Goal: Task Accomplishment & Management: Complete application form

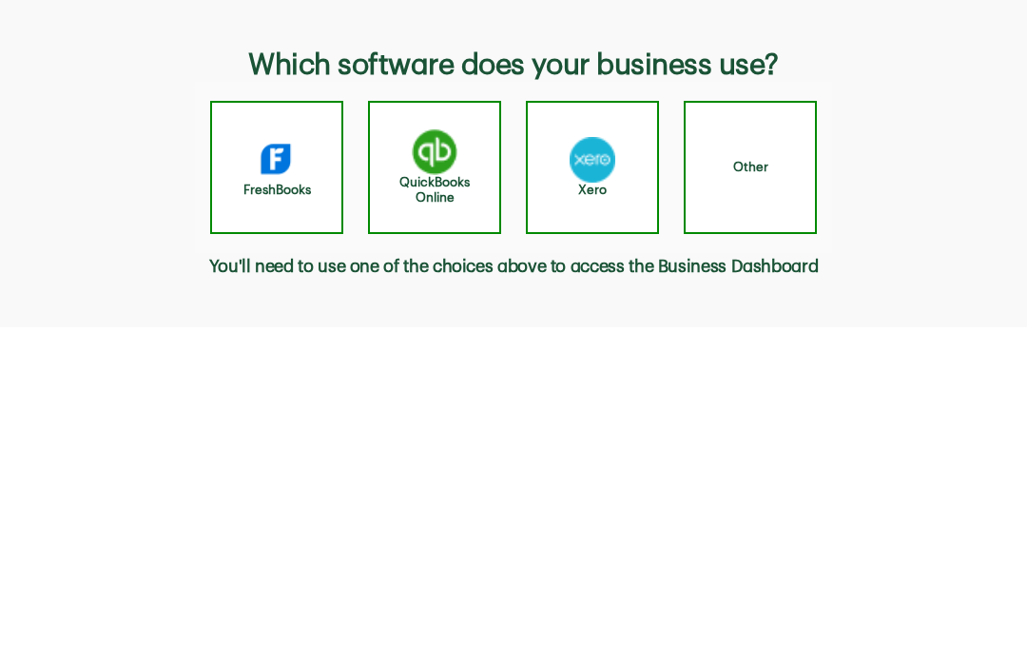
click at [786, 184] on div "Other" at bounding box center [750, 167] width 133 height 133
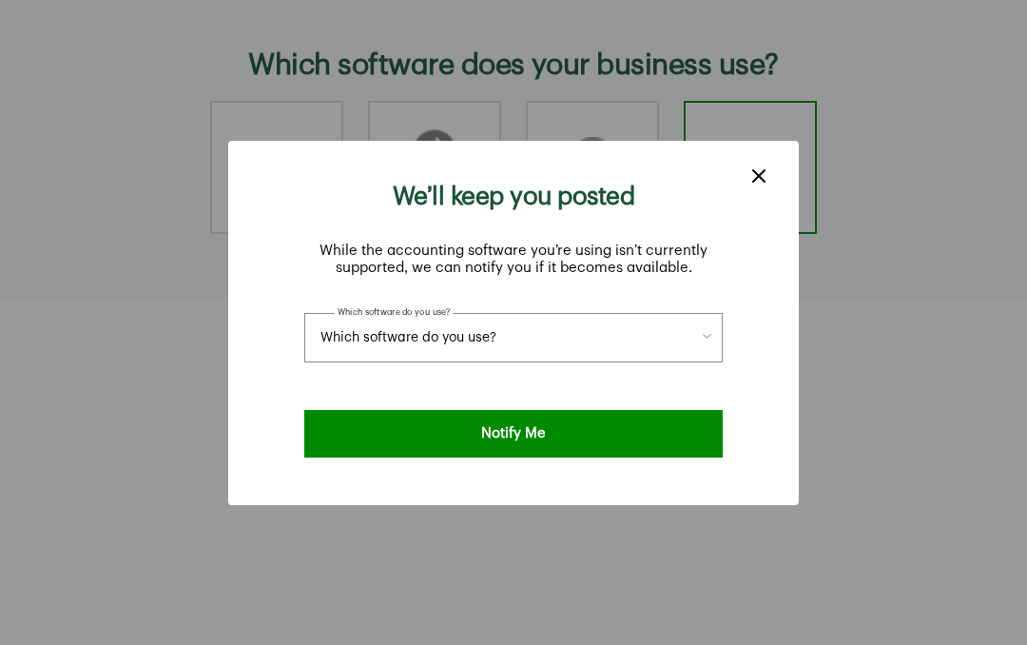
click at [696, 313] on button "Which software do you use?" at bounding box center [513, 337] width 419 height 49
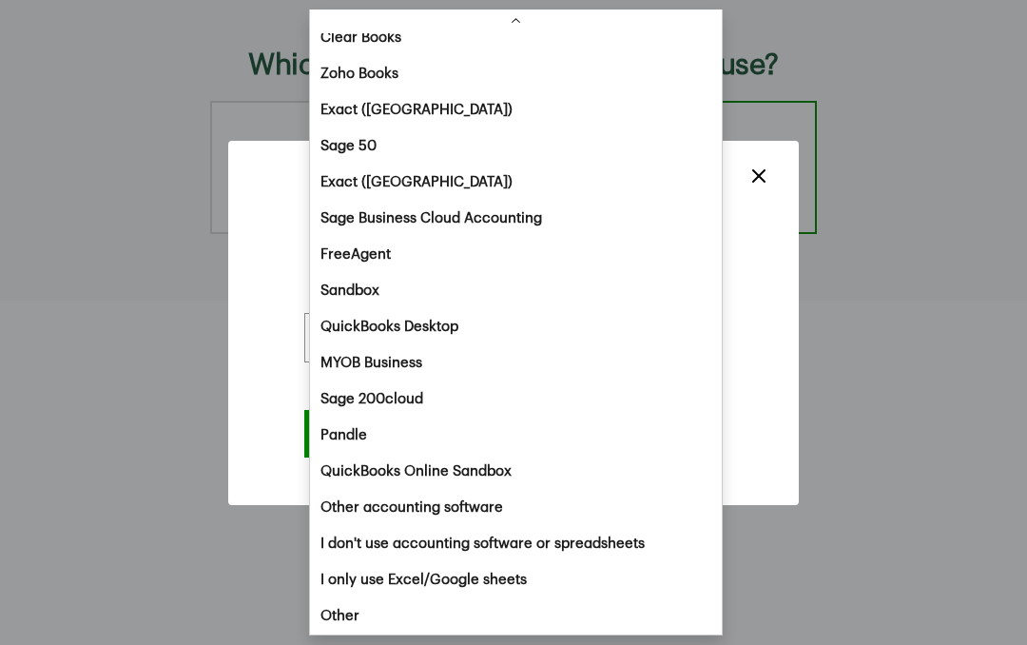
scroll to position [194, 0]
click at [443, 615] on div "Other" at bounding box center [516, 616] width 412 height 36
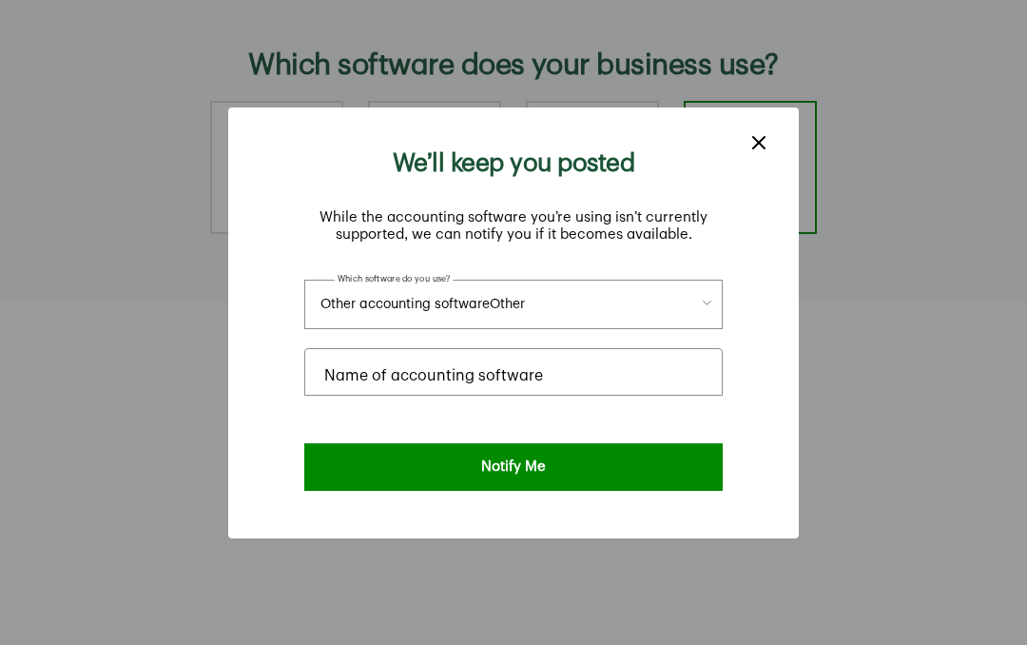
click at [630, 348] on div "Name of accounting software" at bounding box center [513, 372] width 419 height 48
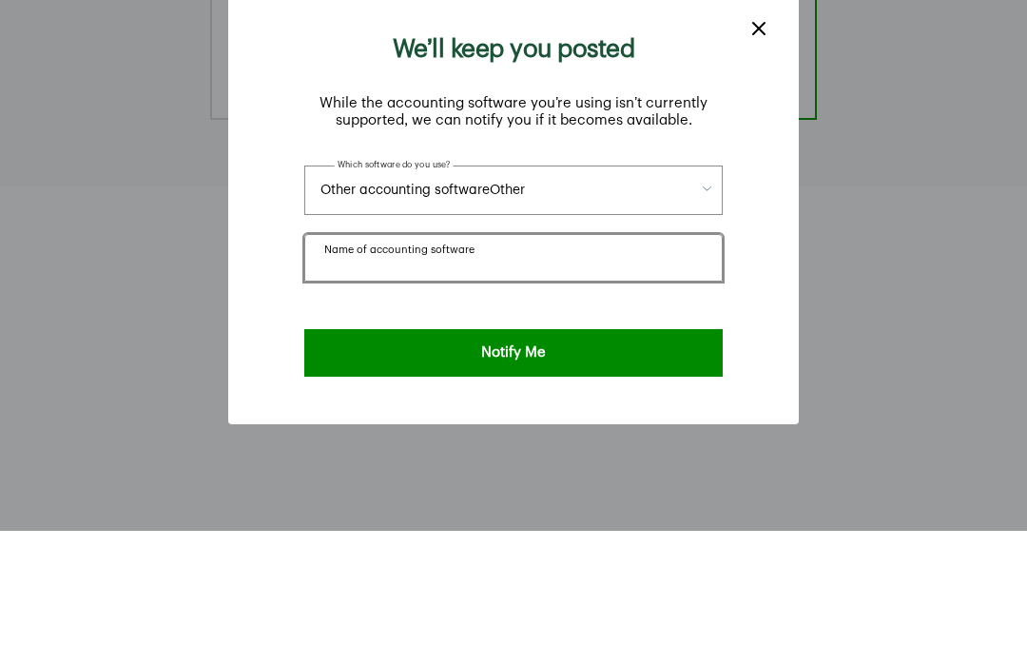
click at [720, 280] on button "Other accounting software Other" at bounding box center [513, 304] width 419 height 49
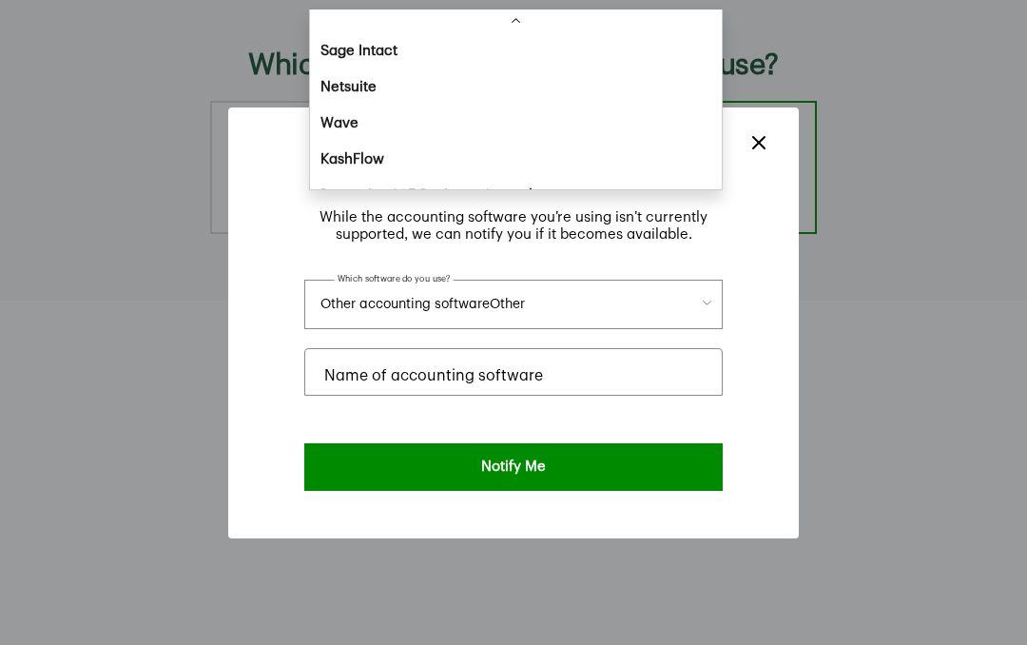
scroll to position [639, 0]
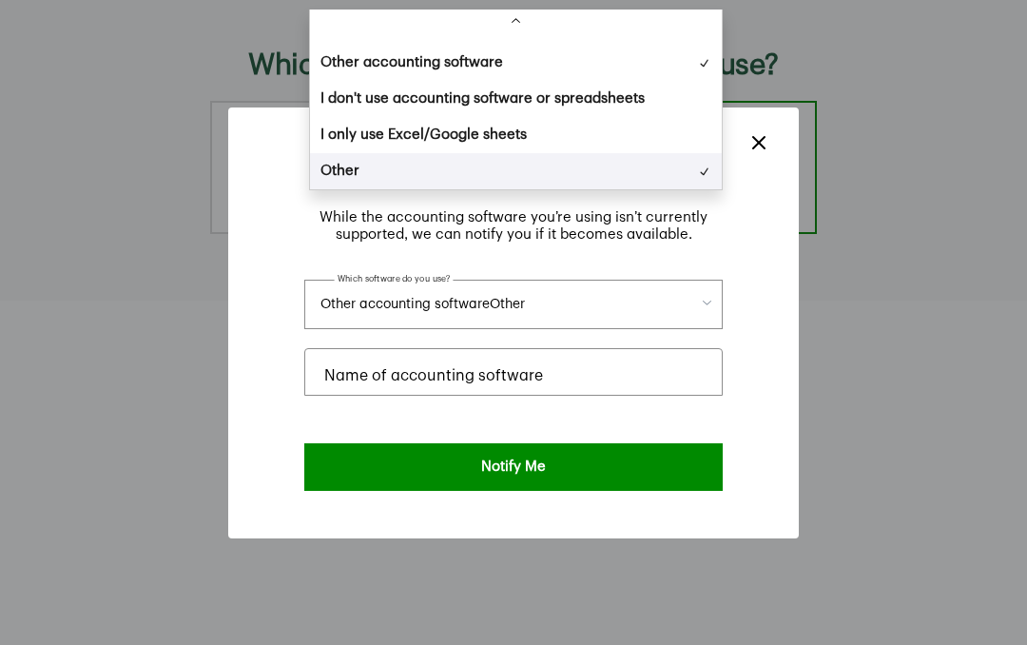
click at [618, 132] on div "I only use Excel/Google sheets" at bounding box center [516, 135] width 412 height 36
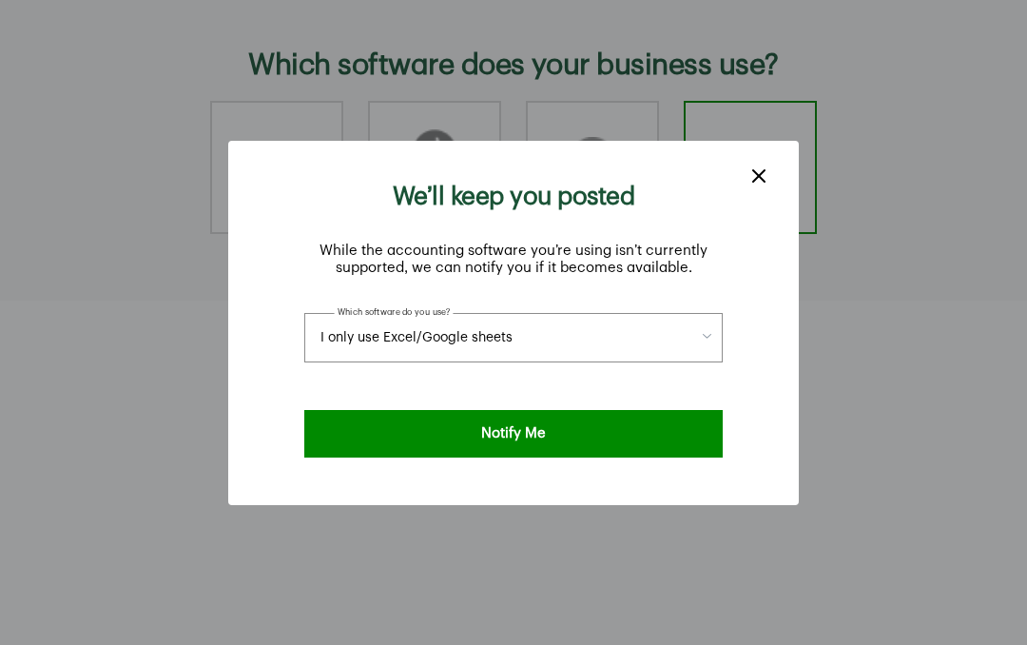
click at [716, 313] on button "I only use Excel/Google sheets" at bounding box center [513, 337] width 419 height 49
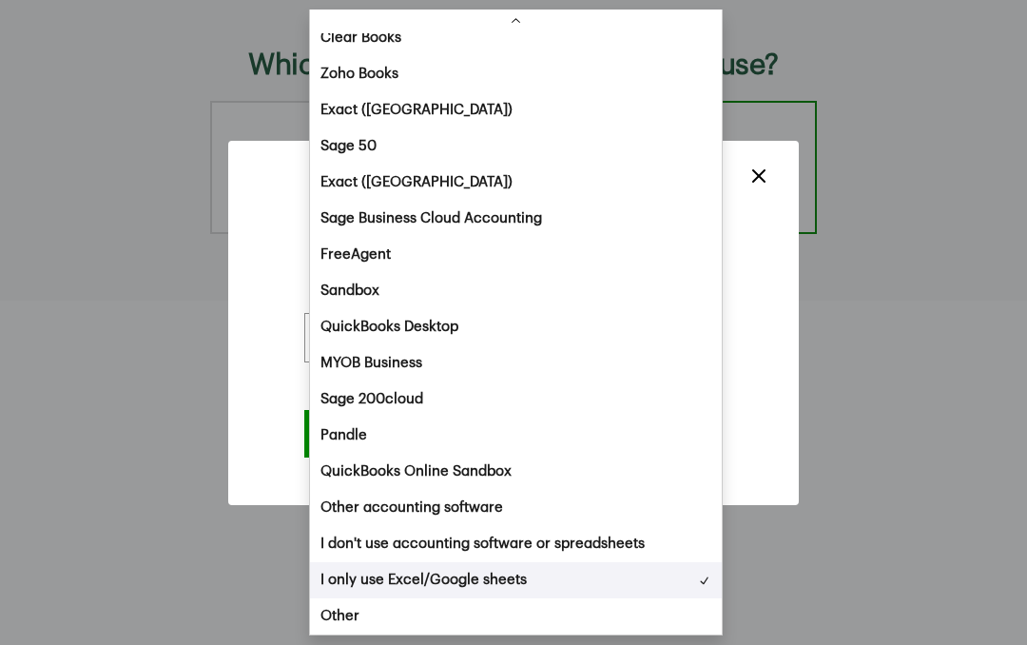
scroll to position [194, 0]
click at [631, 540] on span "I don't use accounting software or spreadsheets" at bounding box center [483, 544] width 324 height 23
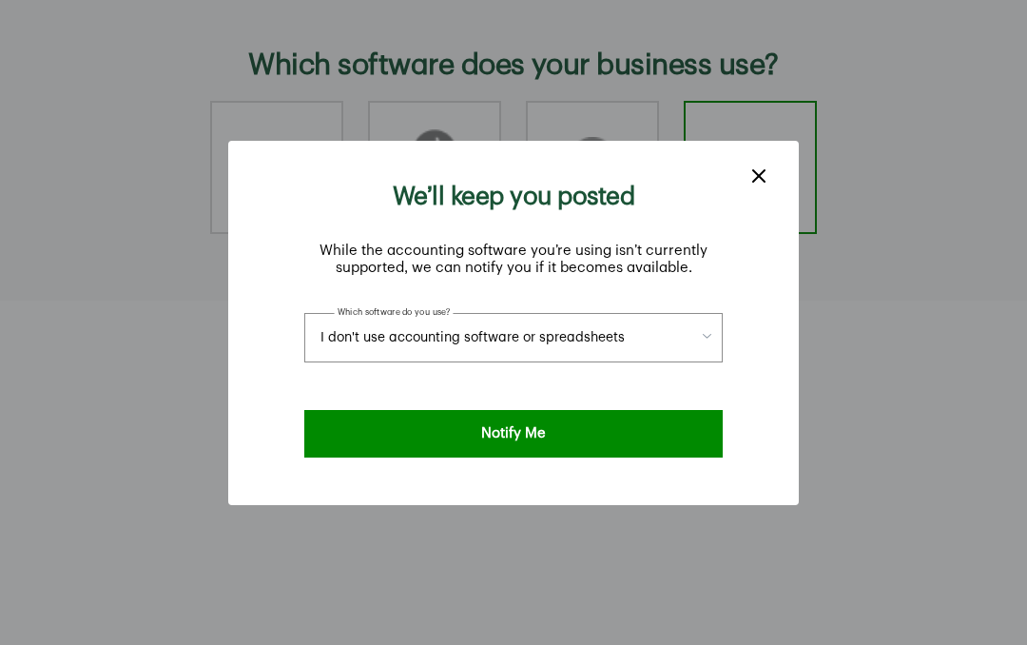
click at [657, 458] on button "Notify Me" at bounding box center [513, 434] width 419 height 48
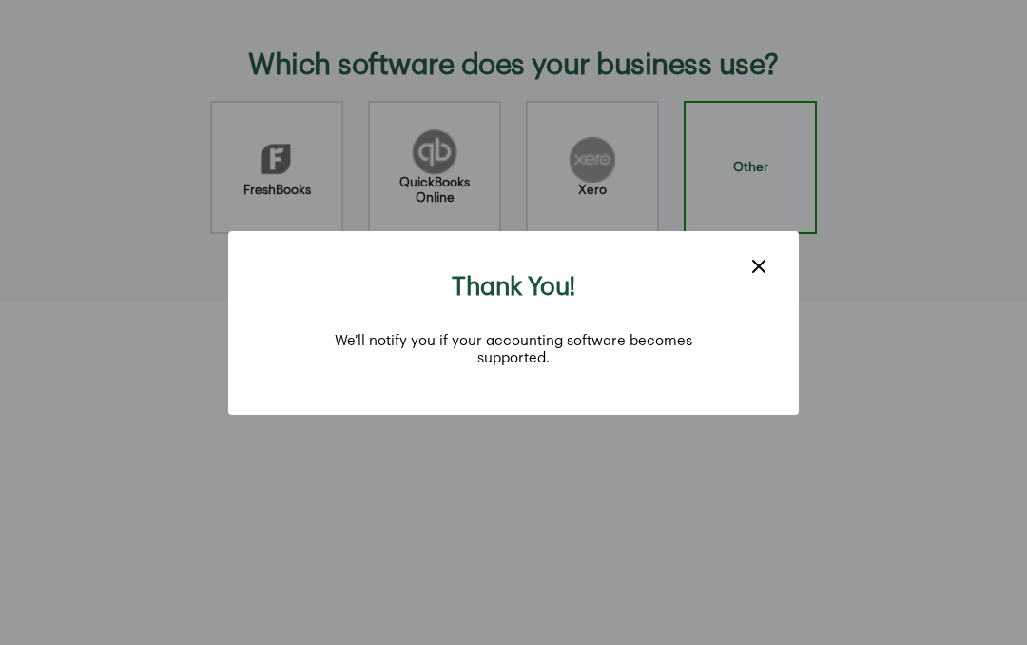
click at [785, 231] on div "Thank You! We’ll notify you if your accounting software becomes supported." at bounding box center [513, 323] width 571 height 184
click at [759, 261] on line "close dialog" at bounding box center [758, 266] width 11 height 11
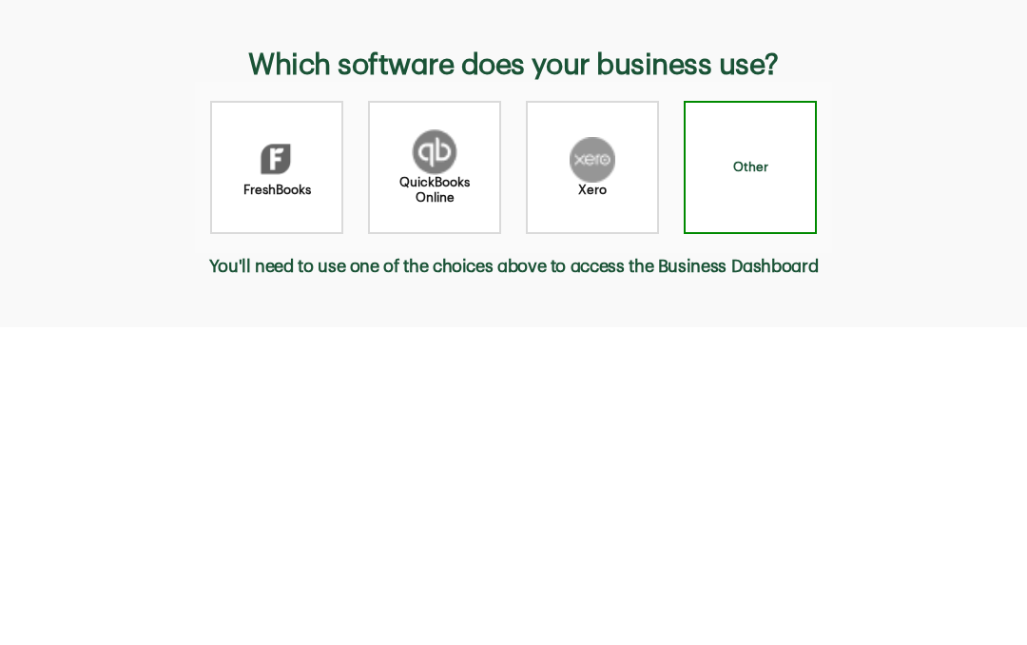
click at [237, 153] on div "FreshBooks" at bounding box center [276, 167] width 133 height 133
